Goal: Information Seeking & Learning: Learn about a topic

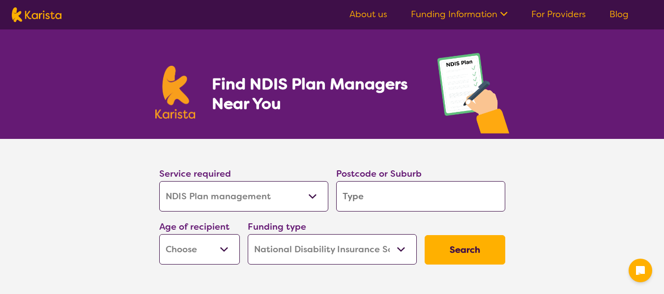
select select "NDIS Plan management"
select select "NDIS"
select select "NDIS Plan management"
select select "NDIS"
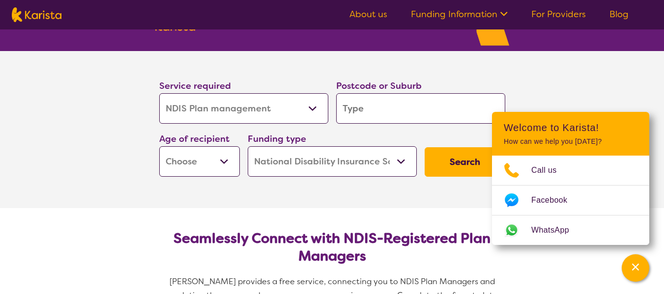
scroll to position [88, 0]
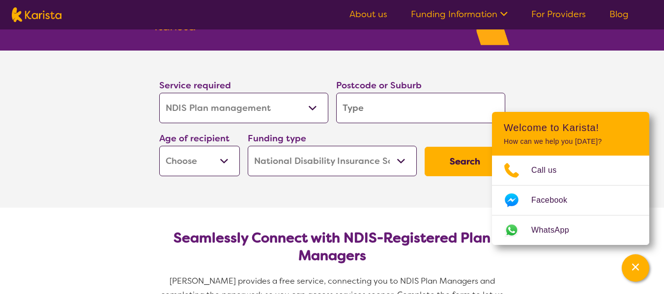
click at [396, 107] on input "search" at bounding box center [420, 108] width 169 height 30
type input "2089"
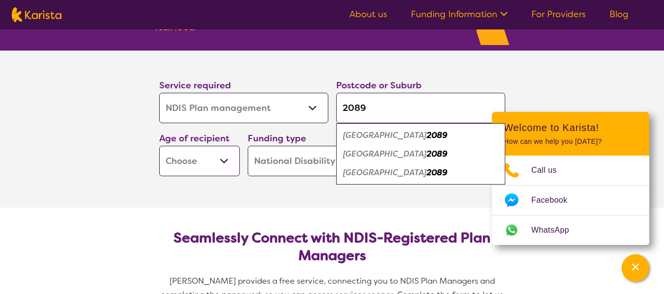
click at [378, 154] on em "[GEOGRAPHIC_DATA]" at bounding box center [384, 154] width 83 height 10
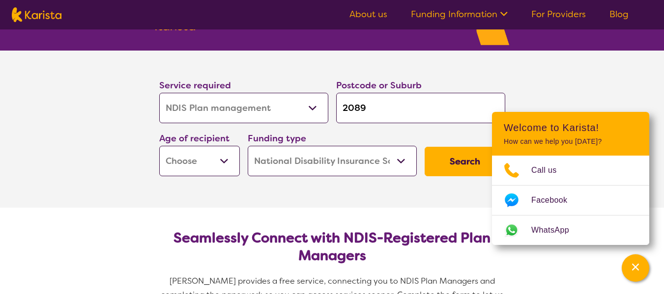
click at [398, 159] on select "Home Care Package (HCP) National Disability Insurance Scheme (NDIS) I don't know" at bounding box center [332, 161] width 169 height 30
click at [248, 146] on select "Home Care Package (HCP) National Disability Insurance Scheme (NDIS) I don't know" at bounding box center [332, 161] width 169 height 30
click at [230, 160] on select "Early Childhood - 0 to 9 Child - 10 to 11 Adolescent - 12 to 17 Adult - 18 to 6…" at bounding box center [199, 161] width 81 height 30
select select "AS"
click at [159, 146] on select "Early Childhood - 0 to 9 Child - 10 to 11 Adolescent - 12 to 17 Adult - 18 to 6…" at bounding box center [199, 161] width 81 height 30
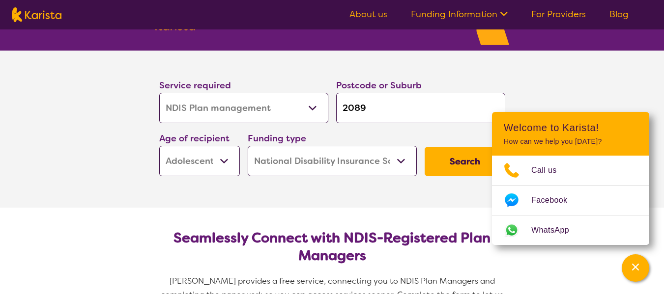
select select "AS"
click at [452, 160] on button "Search" at bounding box center [464, 161] width 81 height 29
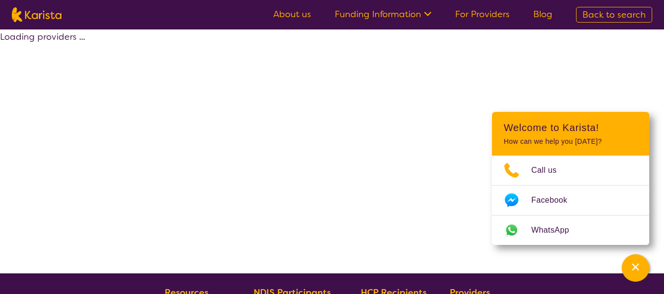
select select "by_score"
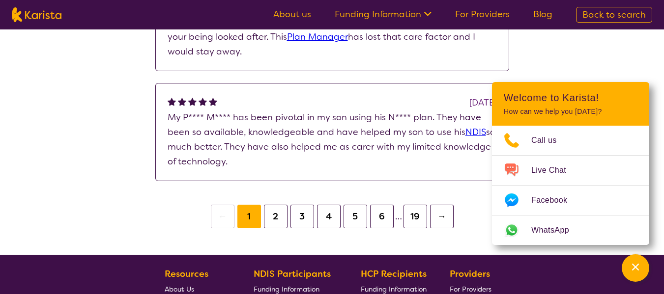
scroll to position [1249, 0]
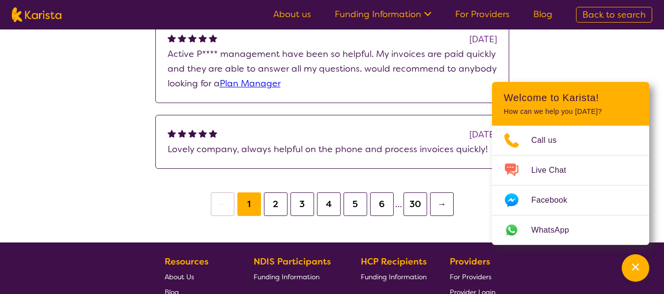
scroll to position [966, 0]
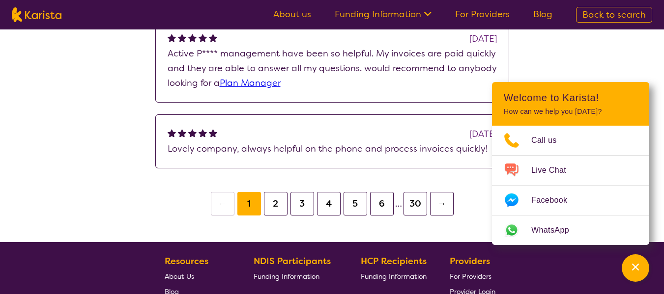
click at [415, 206] on button "30" at bounding box center [415, 204] width 24 height 24
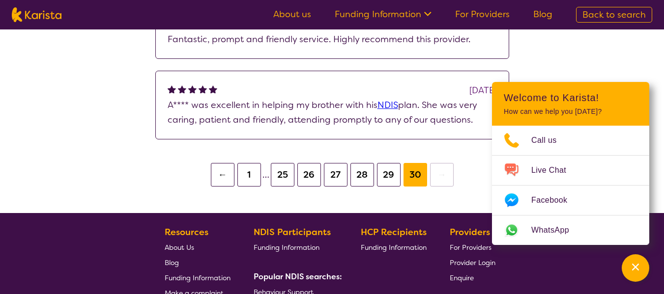
scroll to position [868, 0]
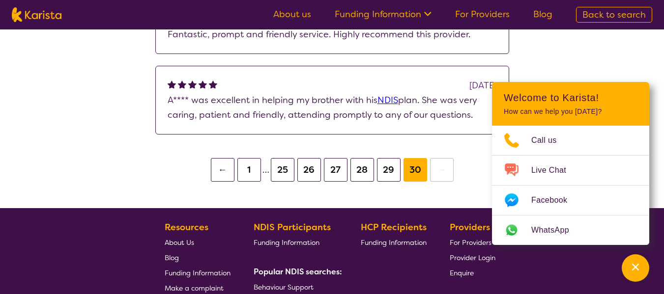
click at [250, 168] on button "1" at bounding box center [249, 170] width 24 height 24
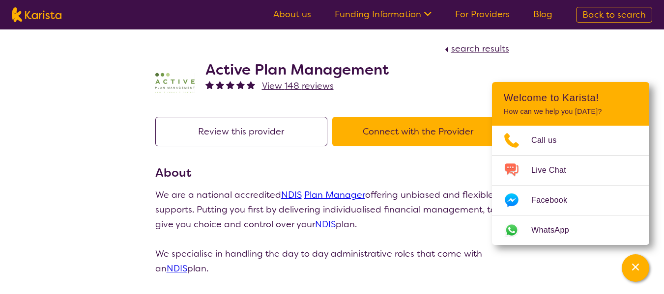
click at [270, 132] on button "Review this provider" at bounding box center [241, 131] width 172 height 29
click at [417, 127] on button "Connect with the Provider" at bounding box center [418, 131] width 172 height 29
